Goal: Find specific page/section: Find specific page/section

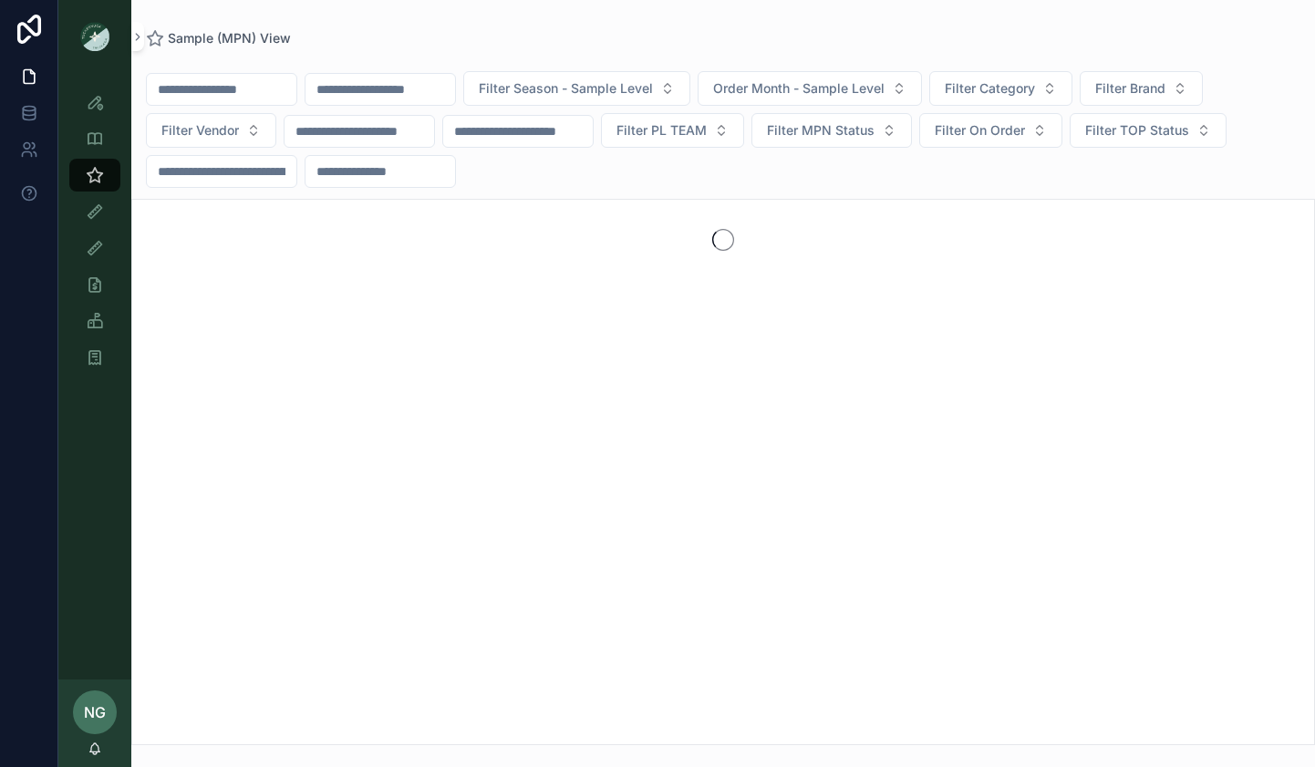
click at [223, 125] on span "Filter Vendor" at bounding box center [200, 130] width 78 height 18
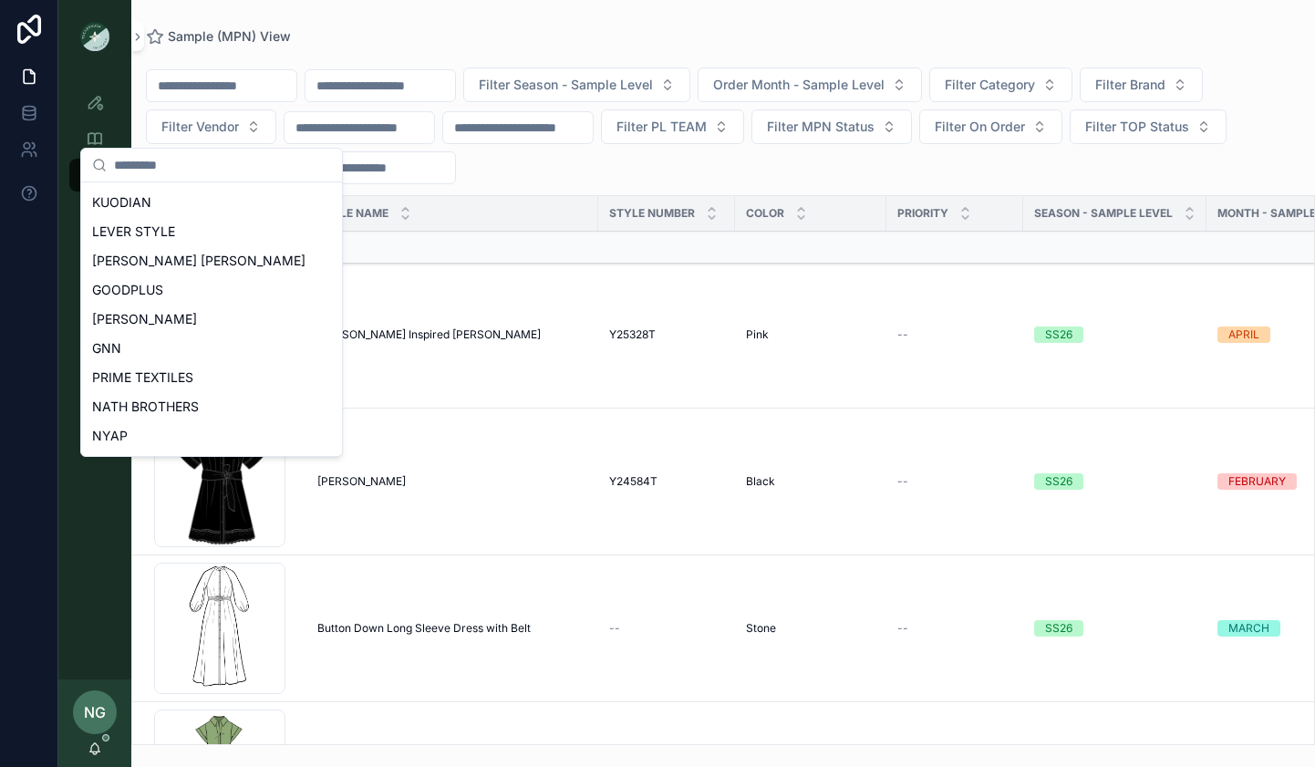
scroll to position [787, 0]
click at [191, 448] on div "NYAP" at bounding box center [212, 435] width 254 height 29
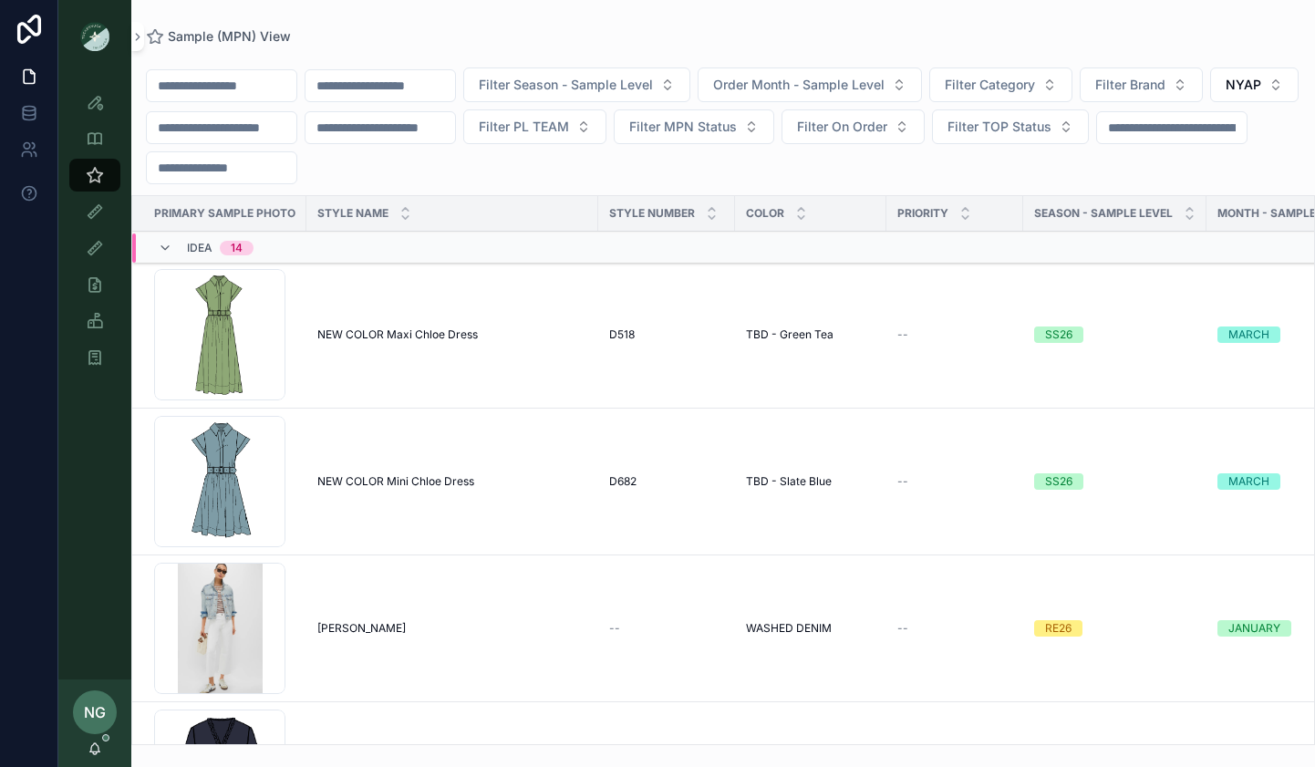
drag, startPoint x: 1025, startPoint y: 81, endPoint x: 1012, endPoint y: 96, distance: 20.0
click at [1025, 81] on span "Filter Category" at bounding box center [990, 85] width 90 height 18
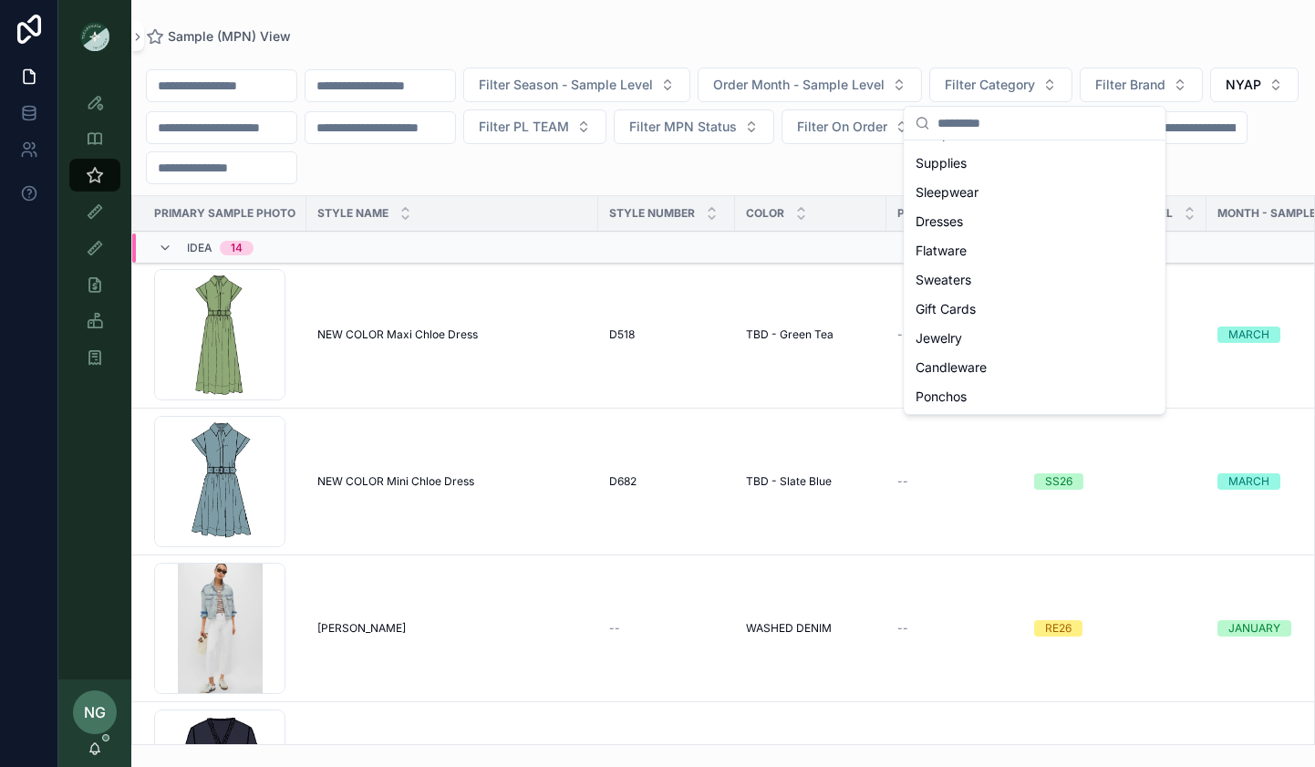
scroll to position [170, 0]
click at [951, 258] on span "Dresses" at bounding box center [939, 252] width 47 height 18
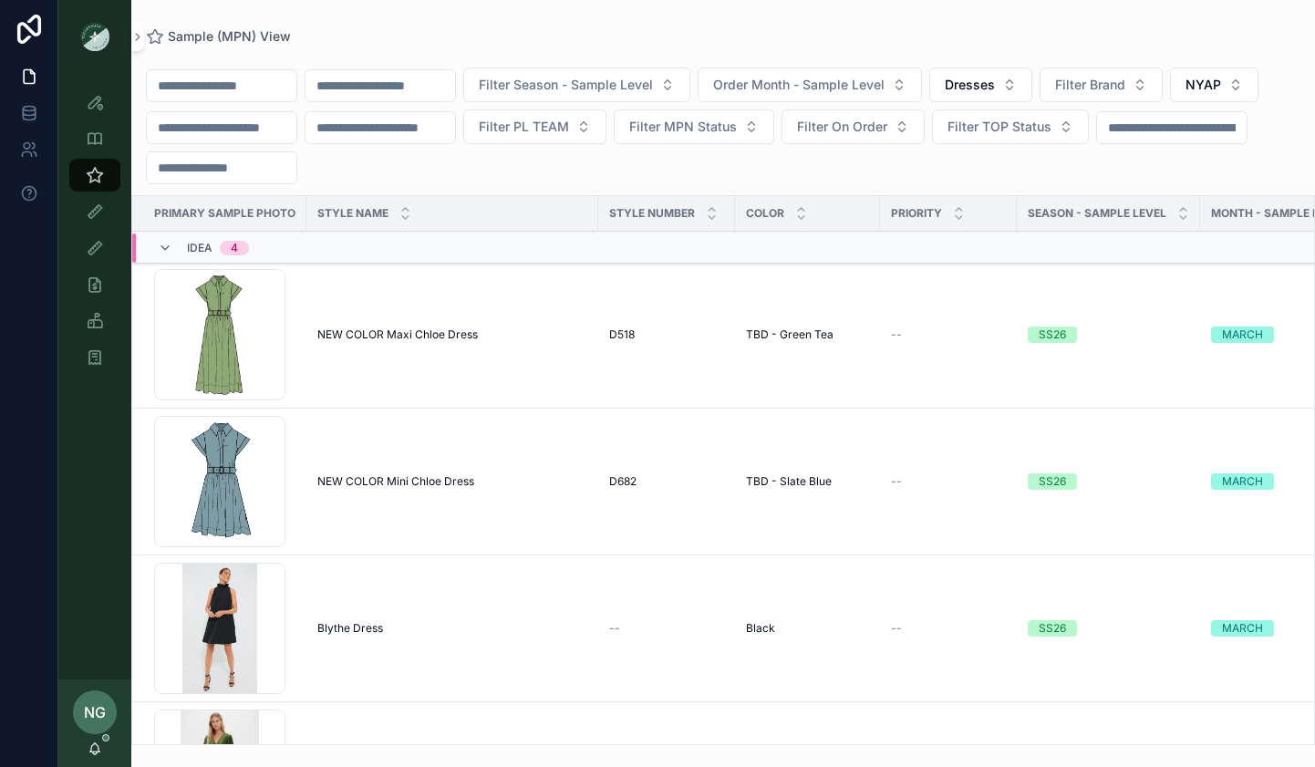
click at [831, 85] on span "Order Month - Sample Level" at bounding box center [799, 85] width 172 height 18
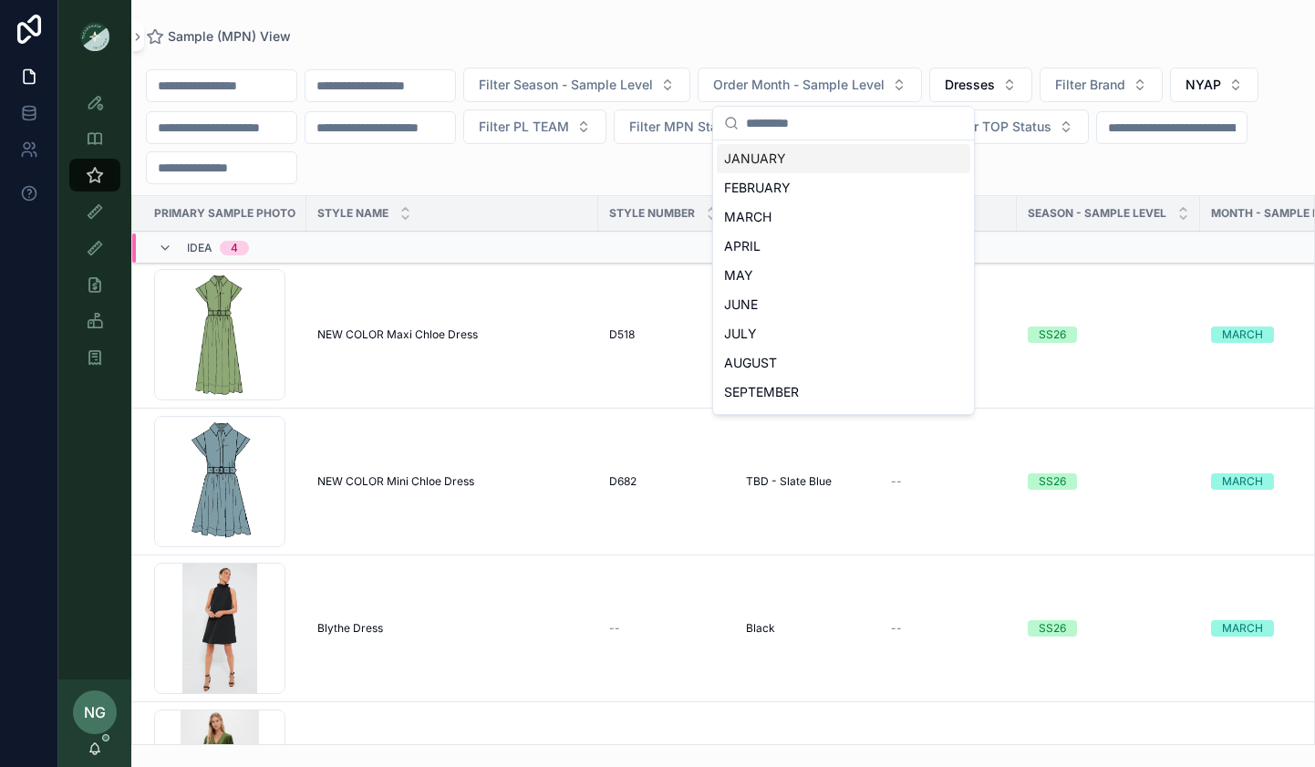
click at [542, 35] on div "Sample (MPN) View" at bounding box center [723, 36] width 1155 height 15
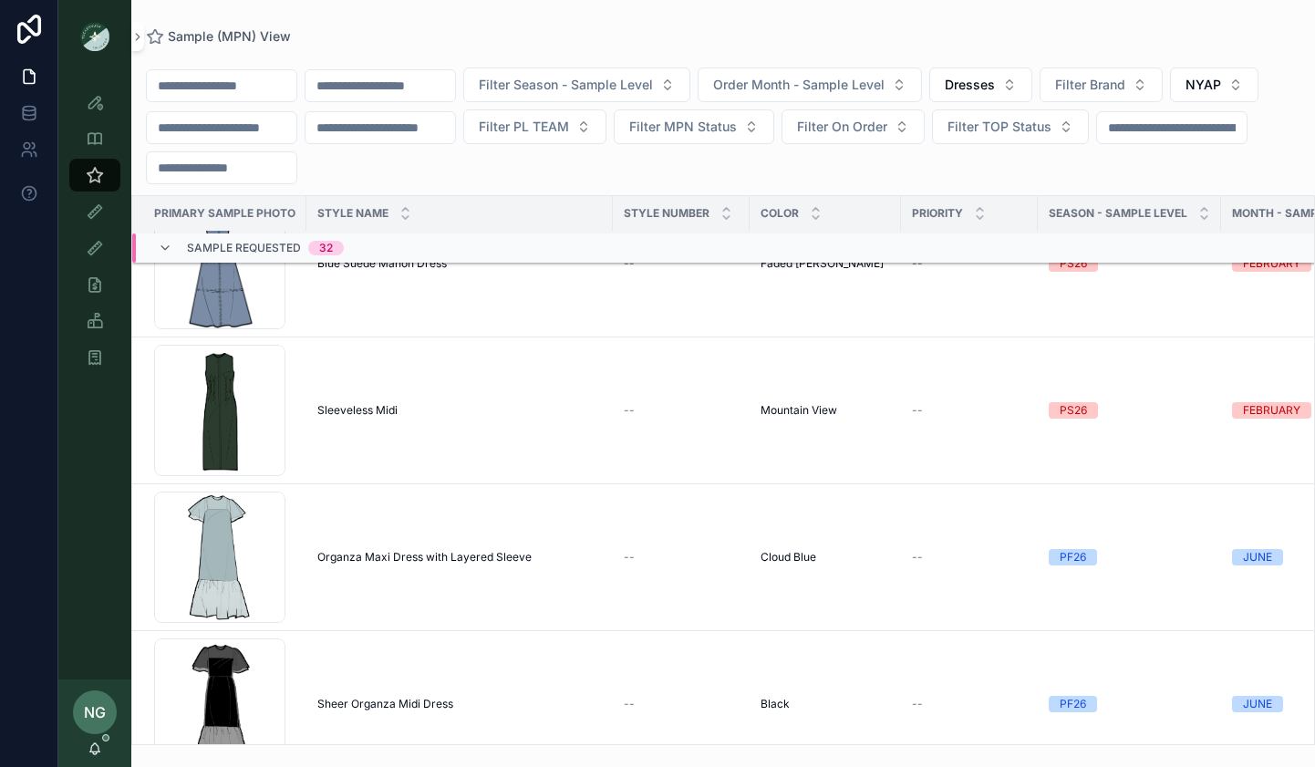
scroll to position [986, 0]
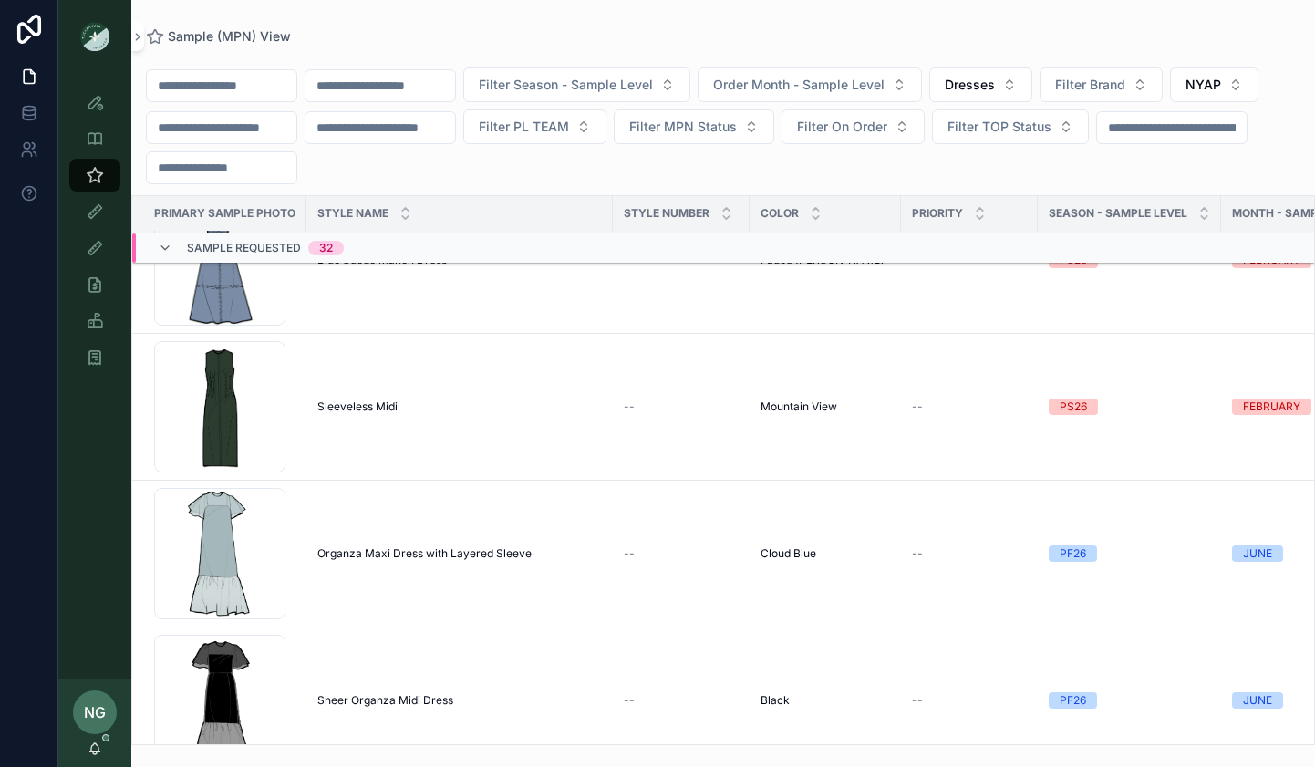
click at [428, 395] on td "Sleeveless Midi Sleeveless Midi" at bounding box center [460, 407] width 307 height 147
click at [409, 407] on div "Sleeveless Midi Sleeveless Midi" at bounding box center [459, 407] width 285 height 15
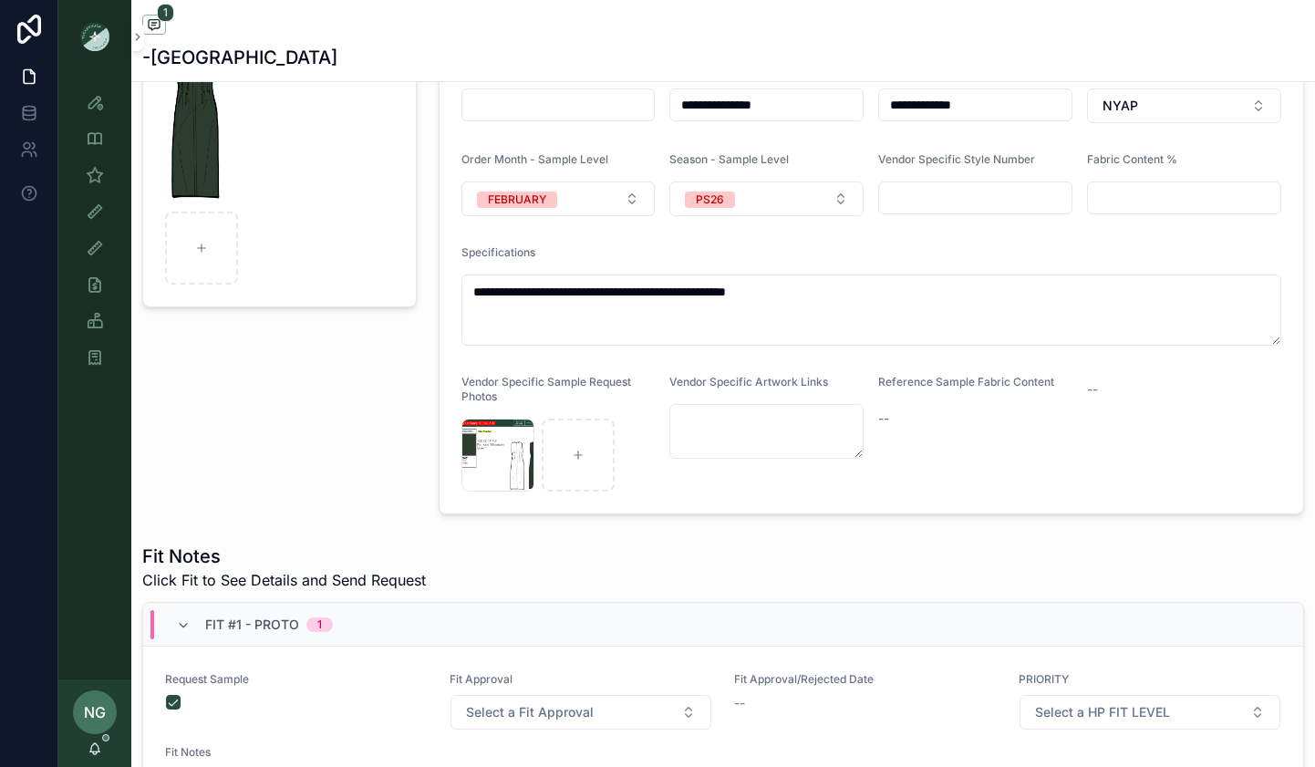
scroll to position [276, 0]
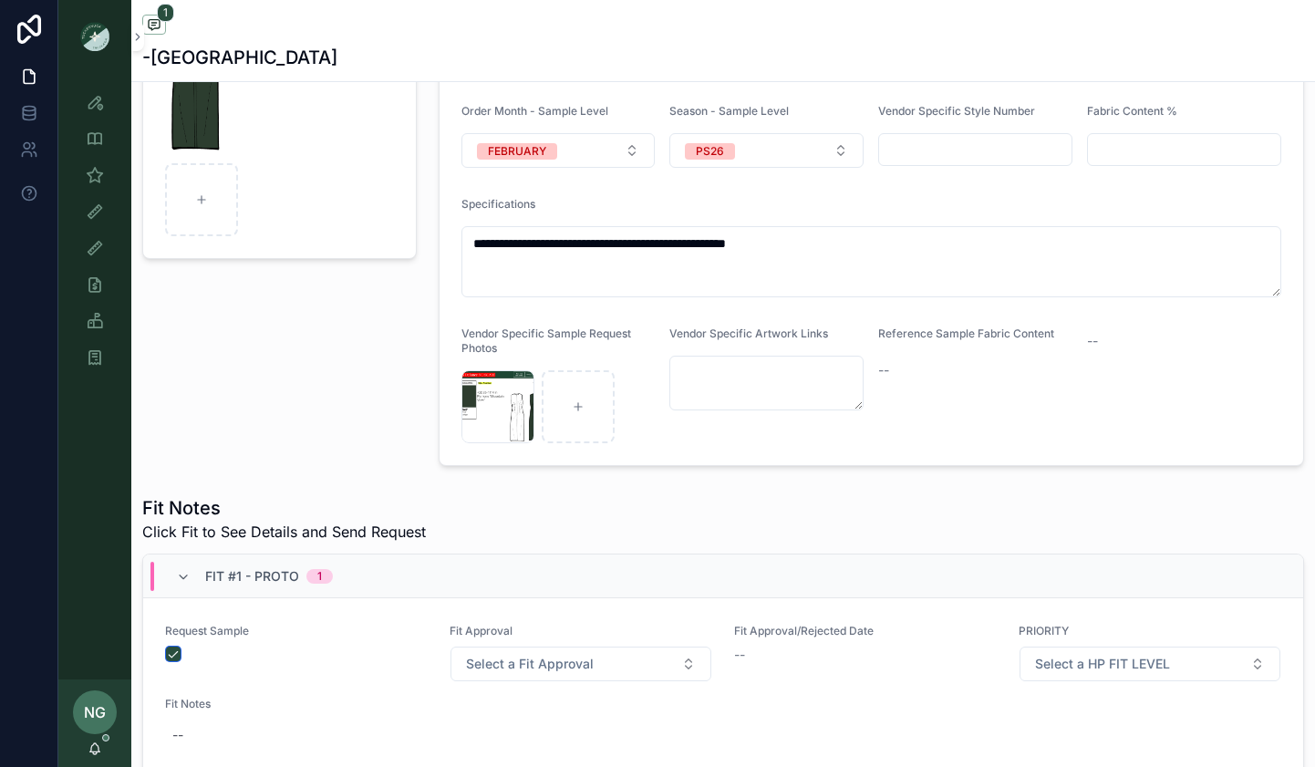
click at [173, 651] on button "scrollable content" at bounding box center [173, 654] width 15 height 15
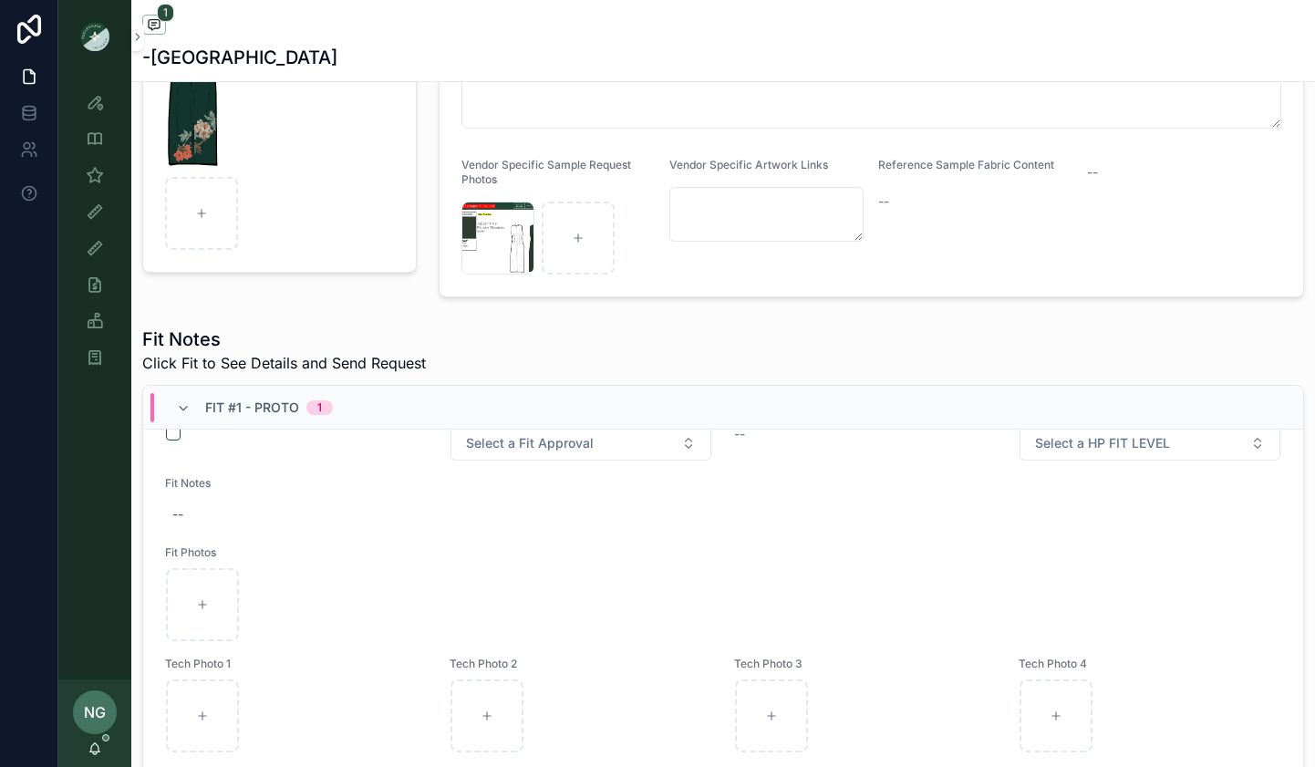
scroll to position [0, 0]
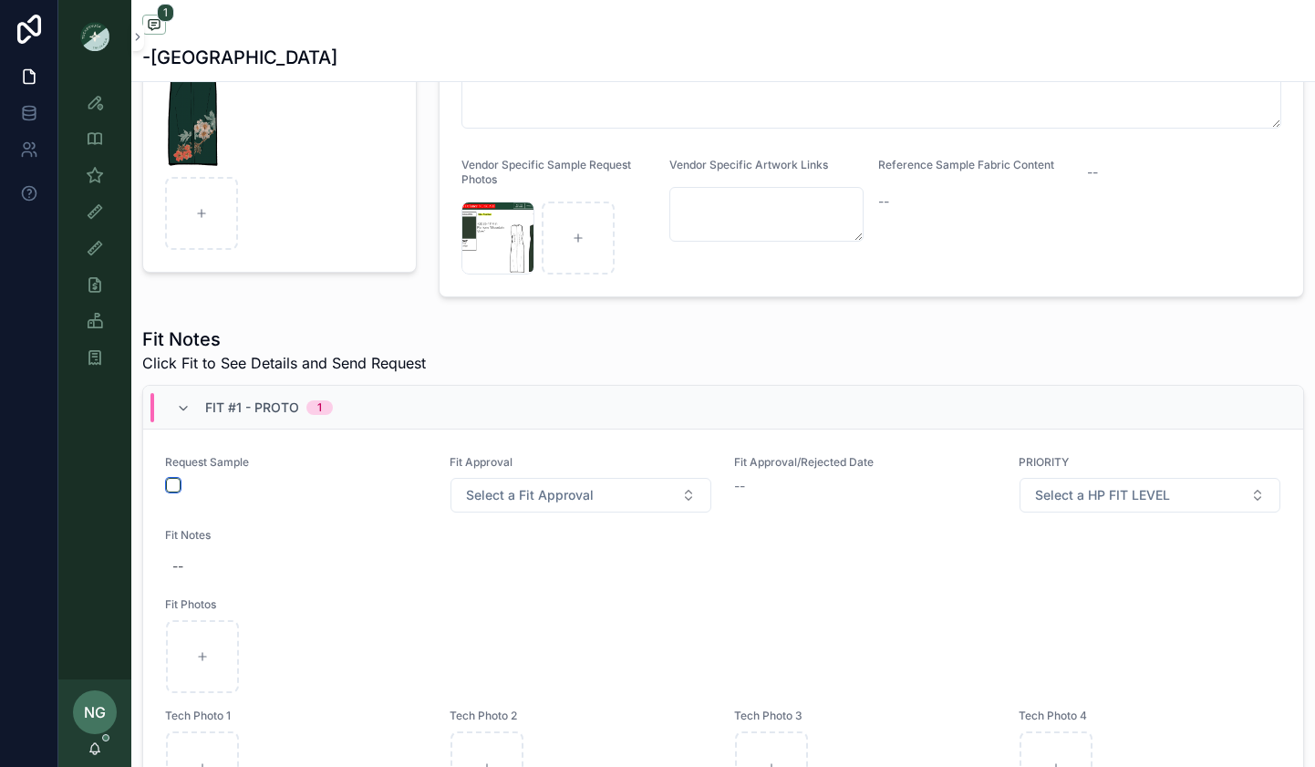
click at [178, 488] on button "scrollable content" at bounding box center [173, 485] width 15 height 15
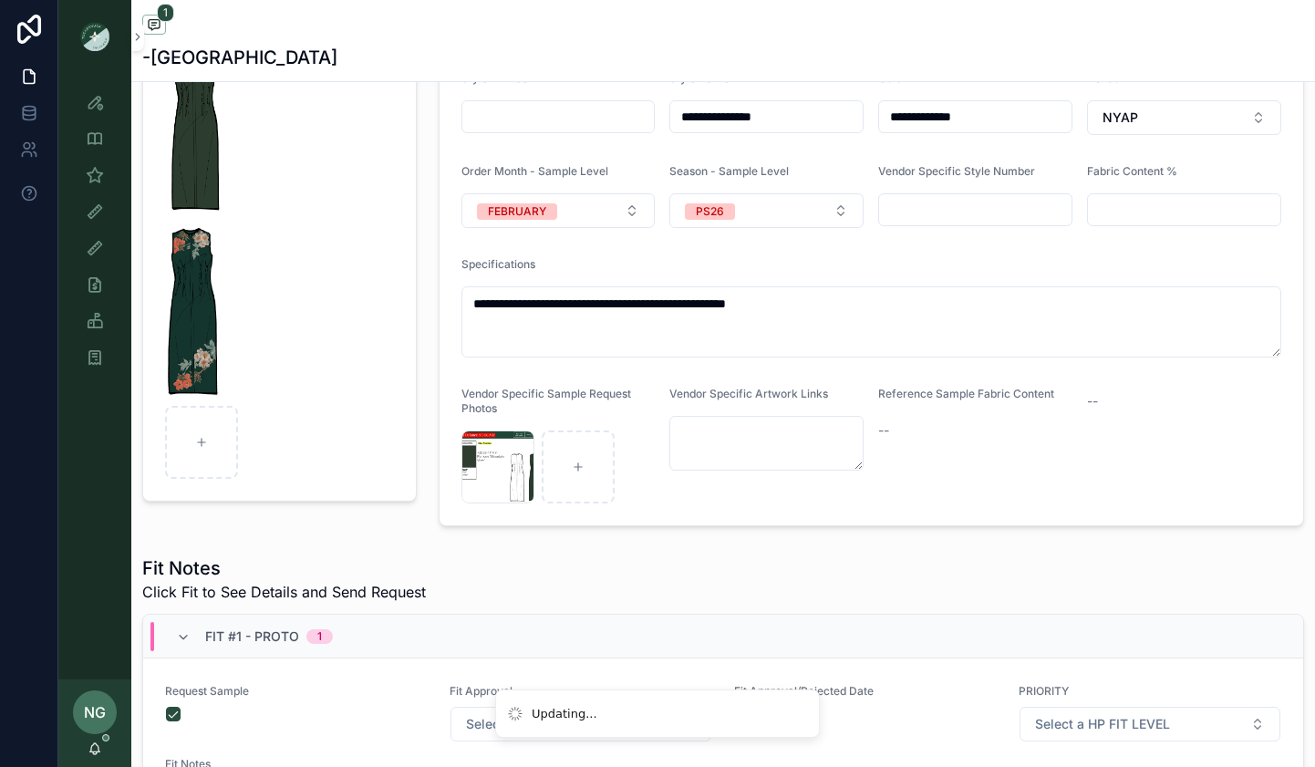
scroll to position [99, 0]
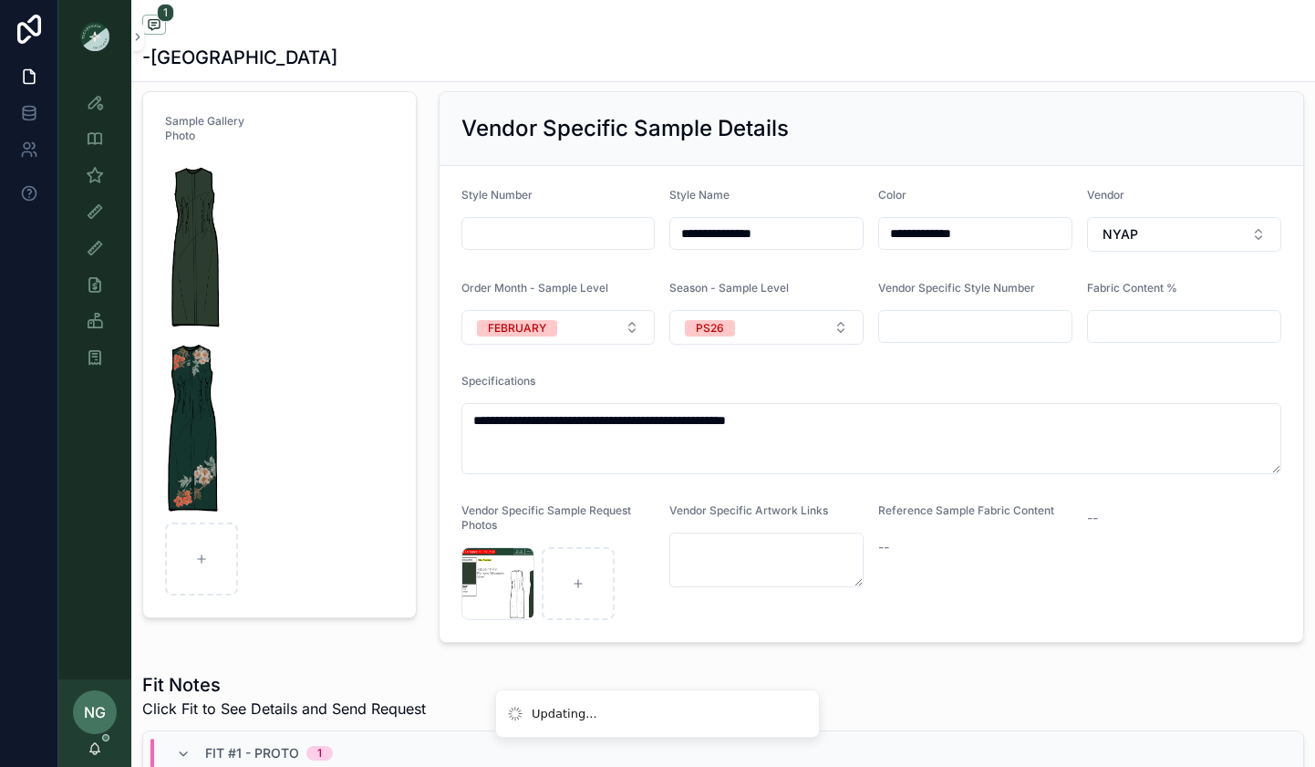
click at [205, 351] on img "scrollable content" at bounding box center [193, 427] width 56 height 175
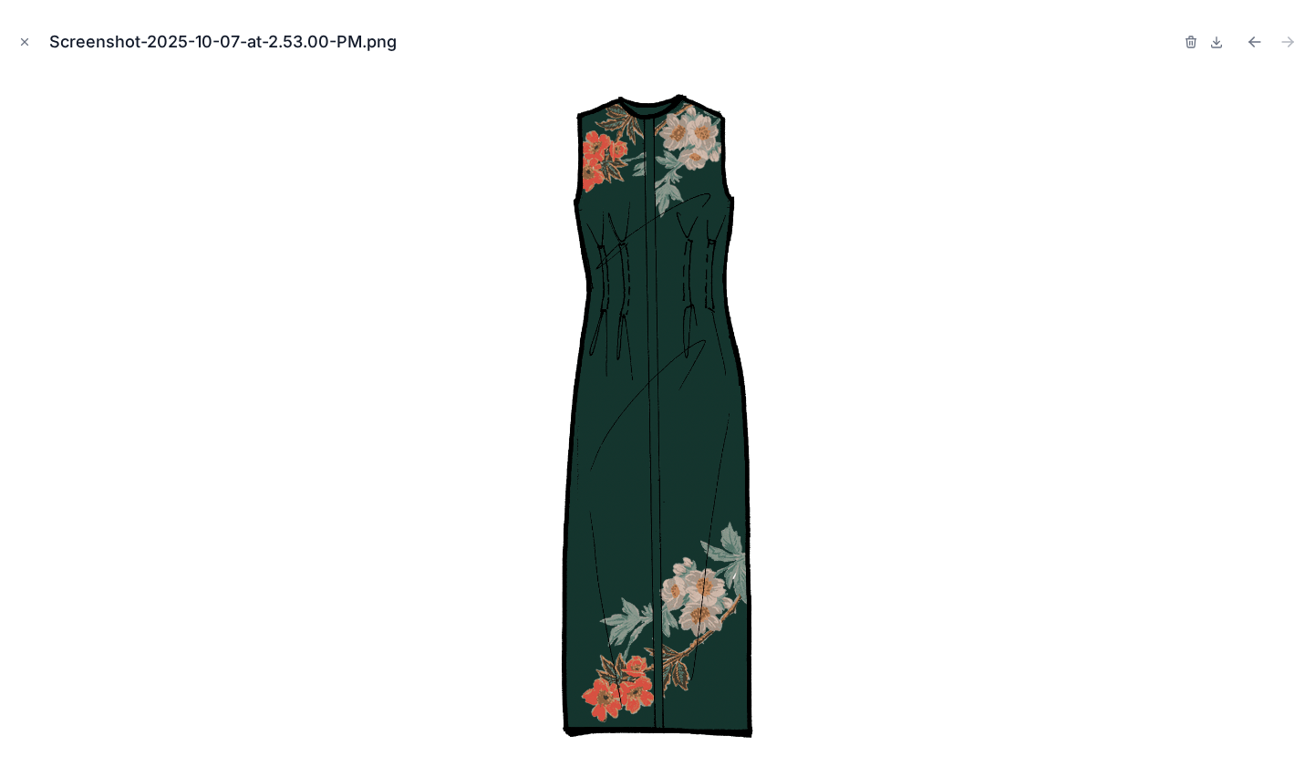
click at [1186, 40] on icon "button" at bounding box center [1191, 42] width 15 height 15
click at [1172, 43] on icon "button" at bounding box center [1173, 42] width 15 height 15
